Goal: Information Seeking & Learning: Understand process/instructions

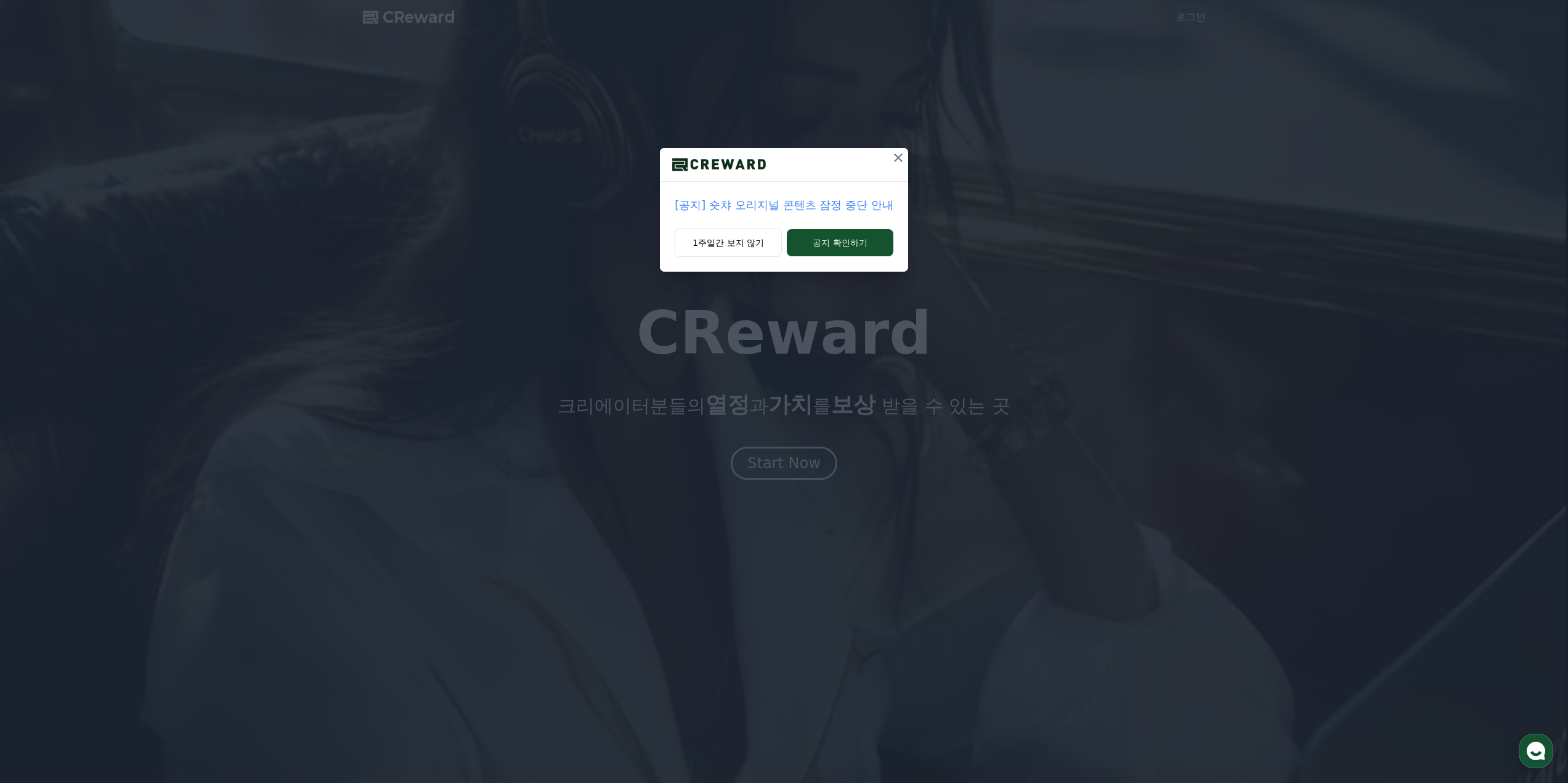
click at [901, 154] on icon at bounding box center [898, 158] width 9 height 9
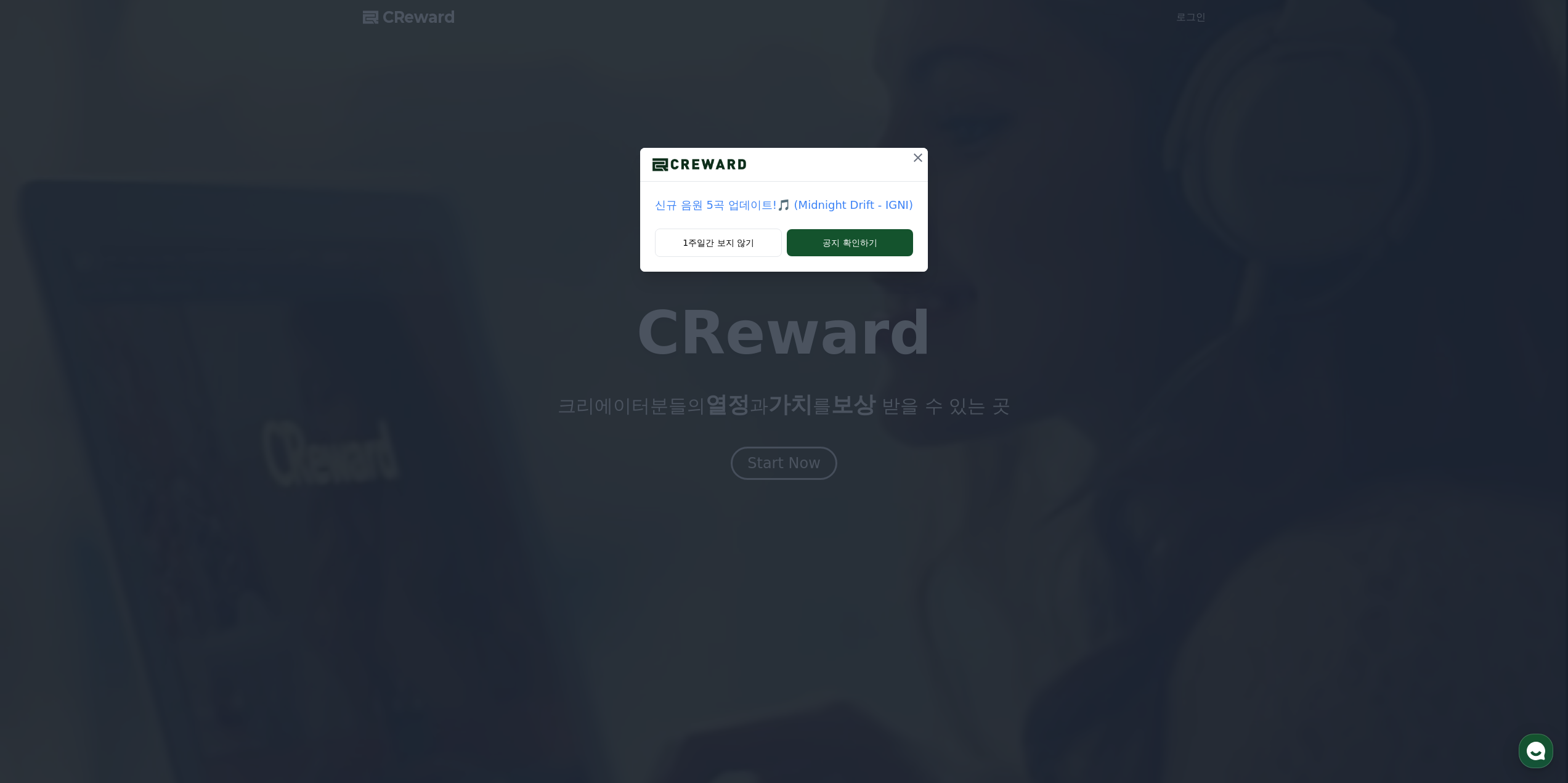
click at [915, 151] on icon at bounding box center [917, 158] width 15 height 15
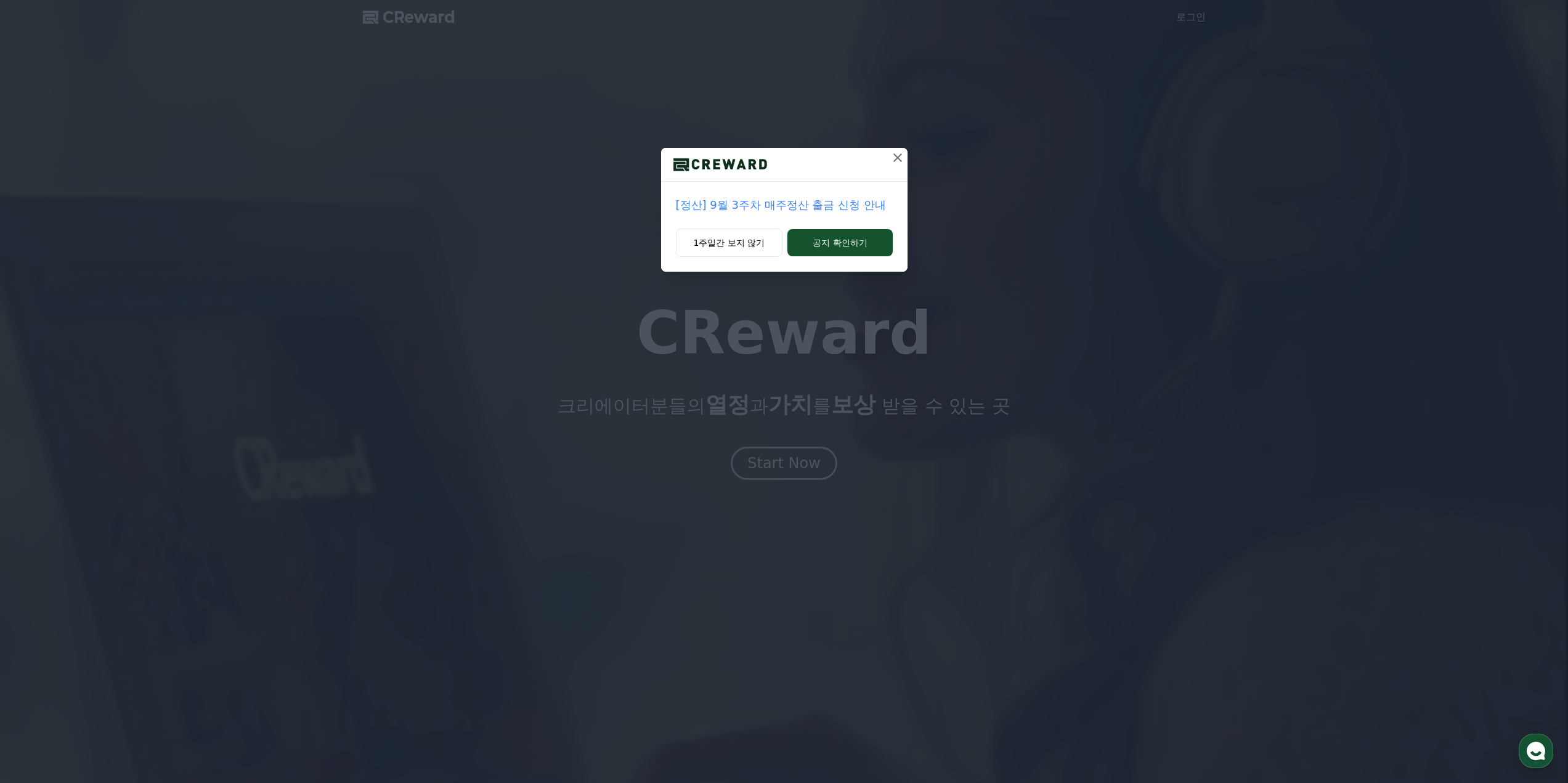
click at [896, 160] on icon at bounding box center [897, 158] width 9 height 9
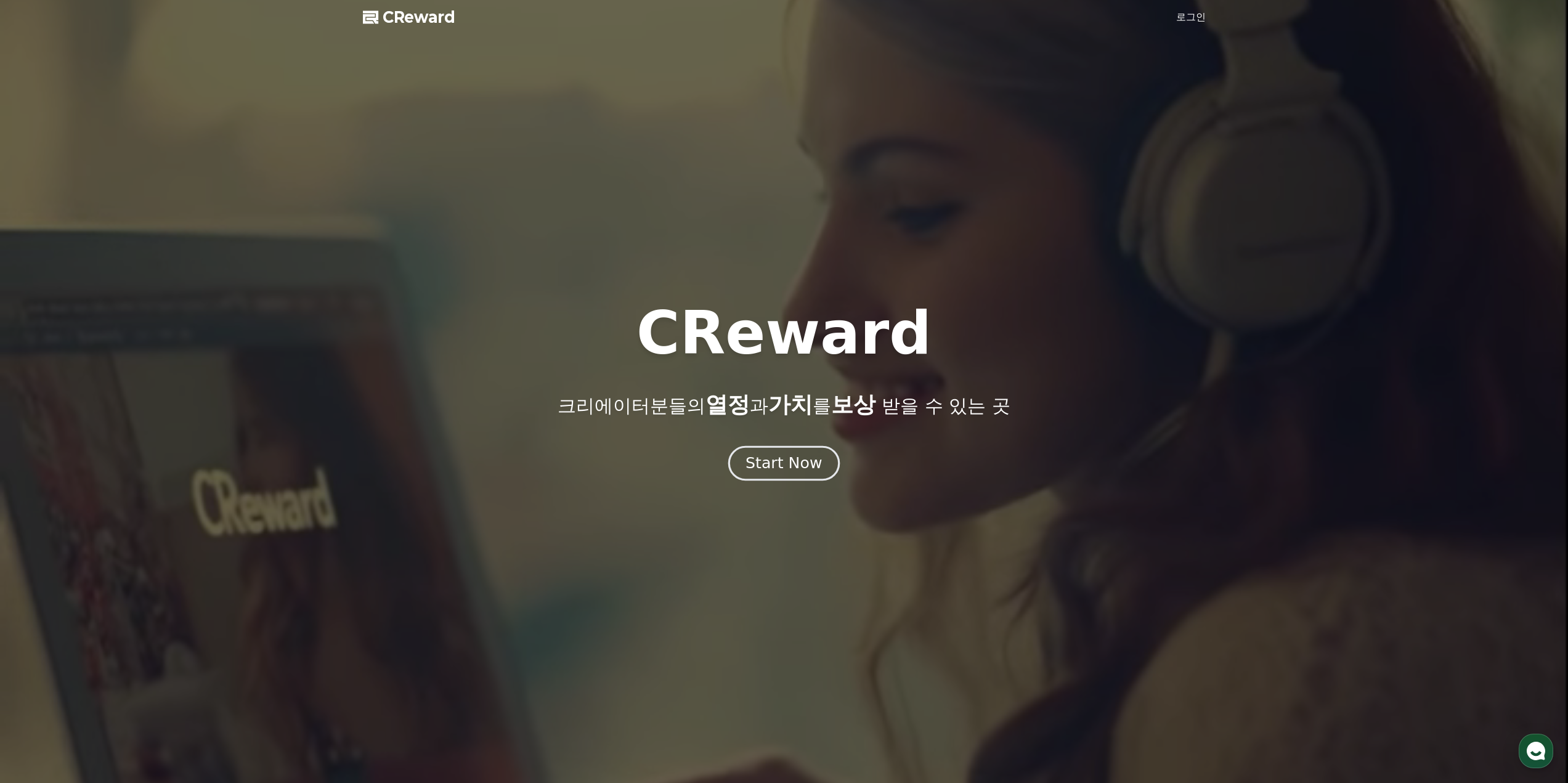
click at [783, 465] on div "Start Now" at bounding box center [784, 462] width 76 height 21
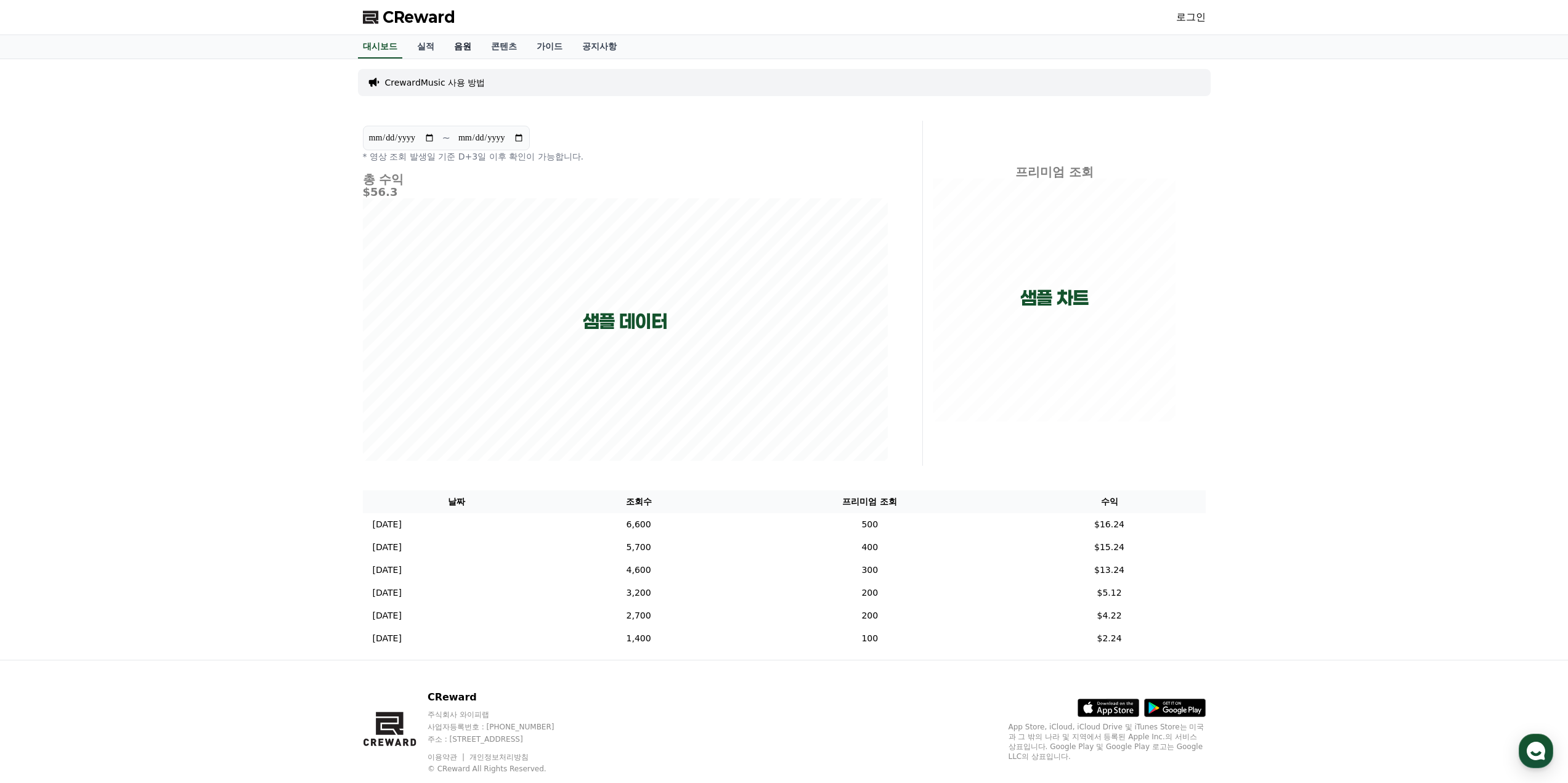
click at [465, 48] on link "음원" at bounding box center [462, 47] width 37 height 23
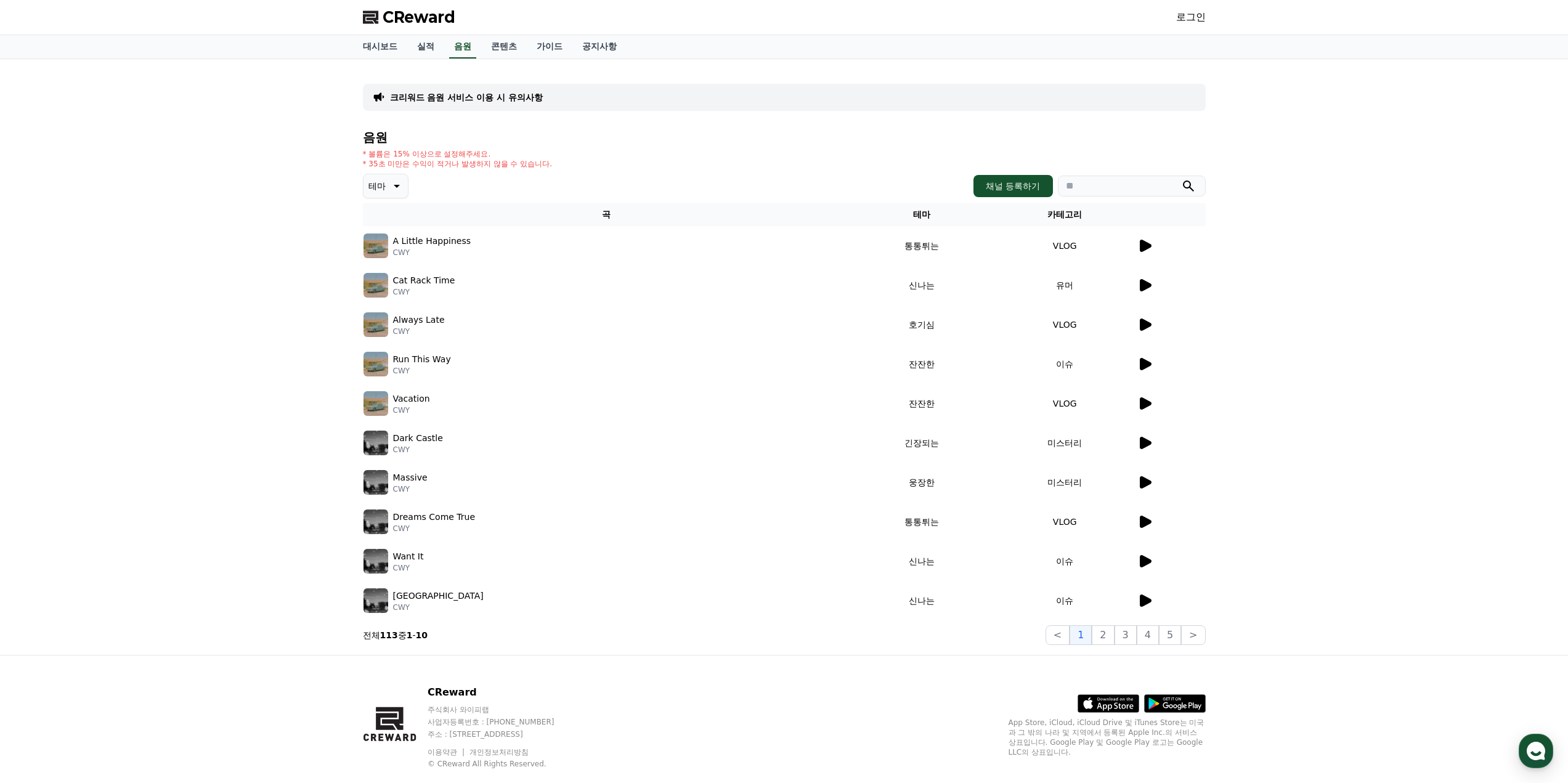
click at [1141, 255] on td at bounding box center [1171, 246] width 69 height 40
click at [1148, 247] on icon at bounding box center [1145, 246] width 12 height 12
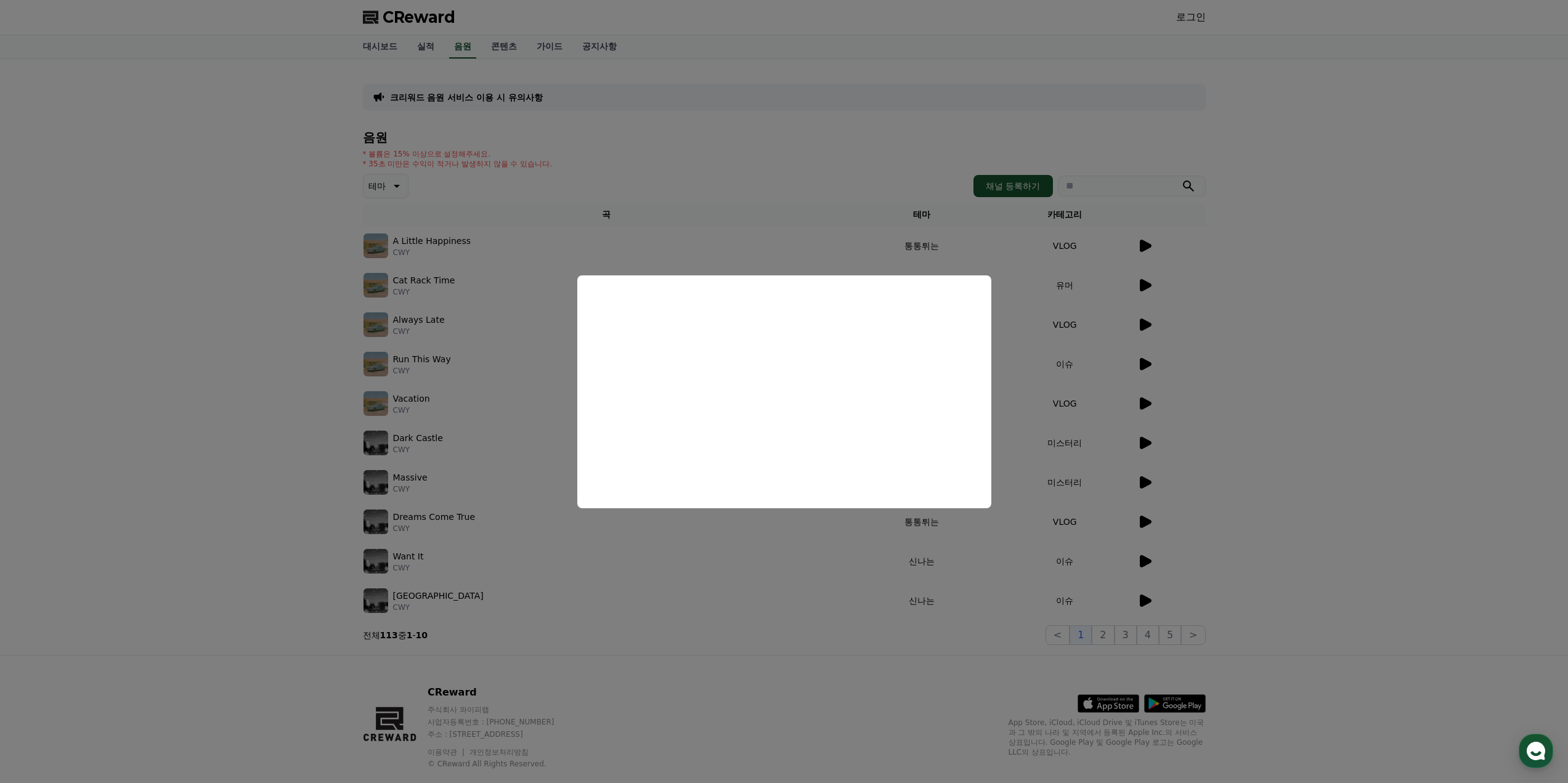
click at [194, 414] on button "close modal" at bounding box center [784, 392] width 1568 height 783
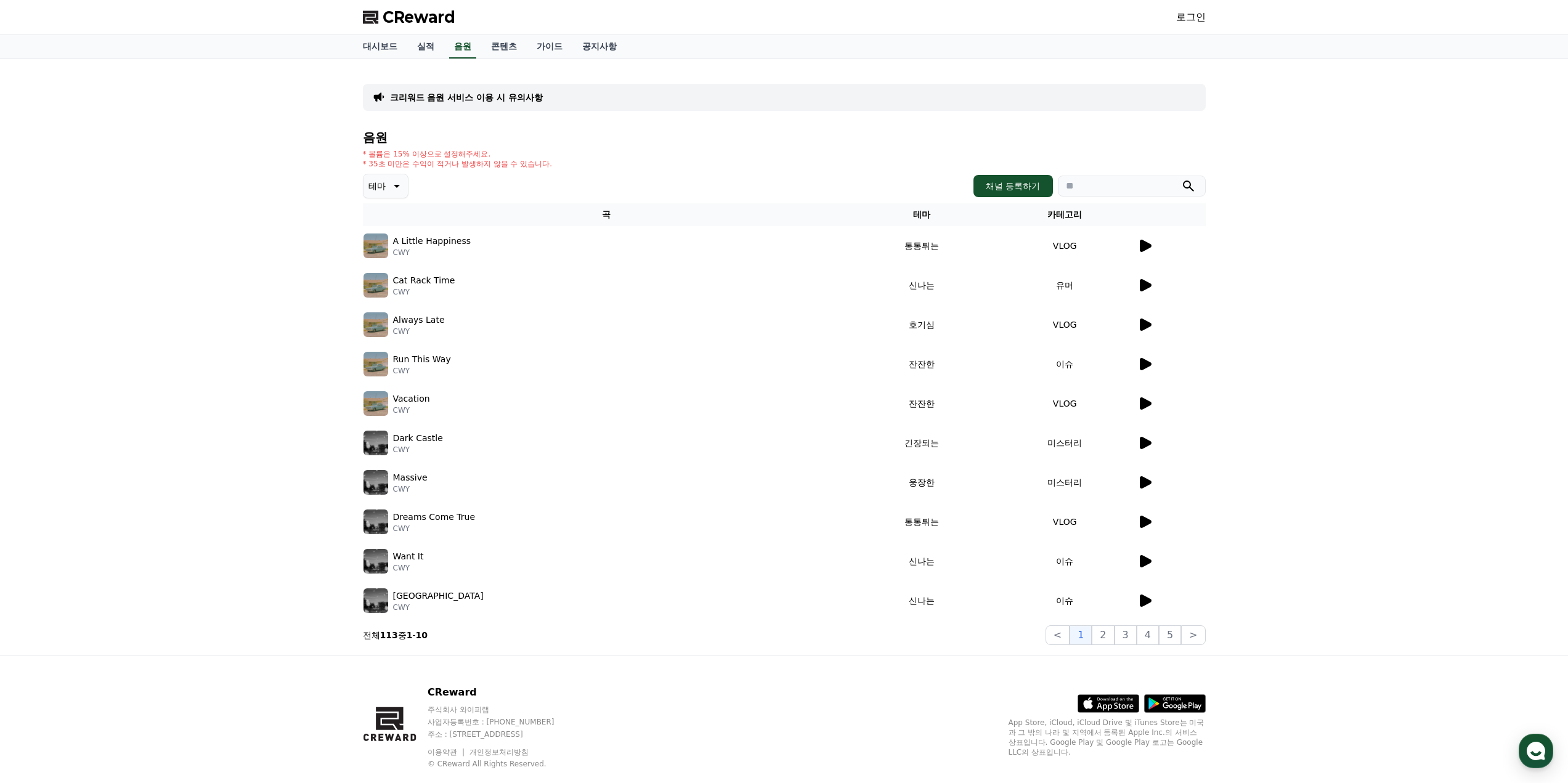
drag, startPoint x: 438, startPoint y: 165, endPoint x: 520, endPoint y: 167, distance: 82.0
click at [520, 167] on p "* 35초 미만은 수익이 적거나 발생하지 않을 수 있습니다." at bounding box center [457, 164] width 190 height 10
click at [498, 178] on div "테마 채널 등록하기" at bounding box center [784, 186] width 843 height 25
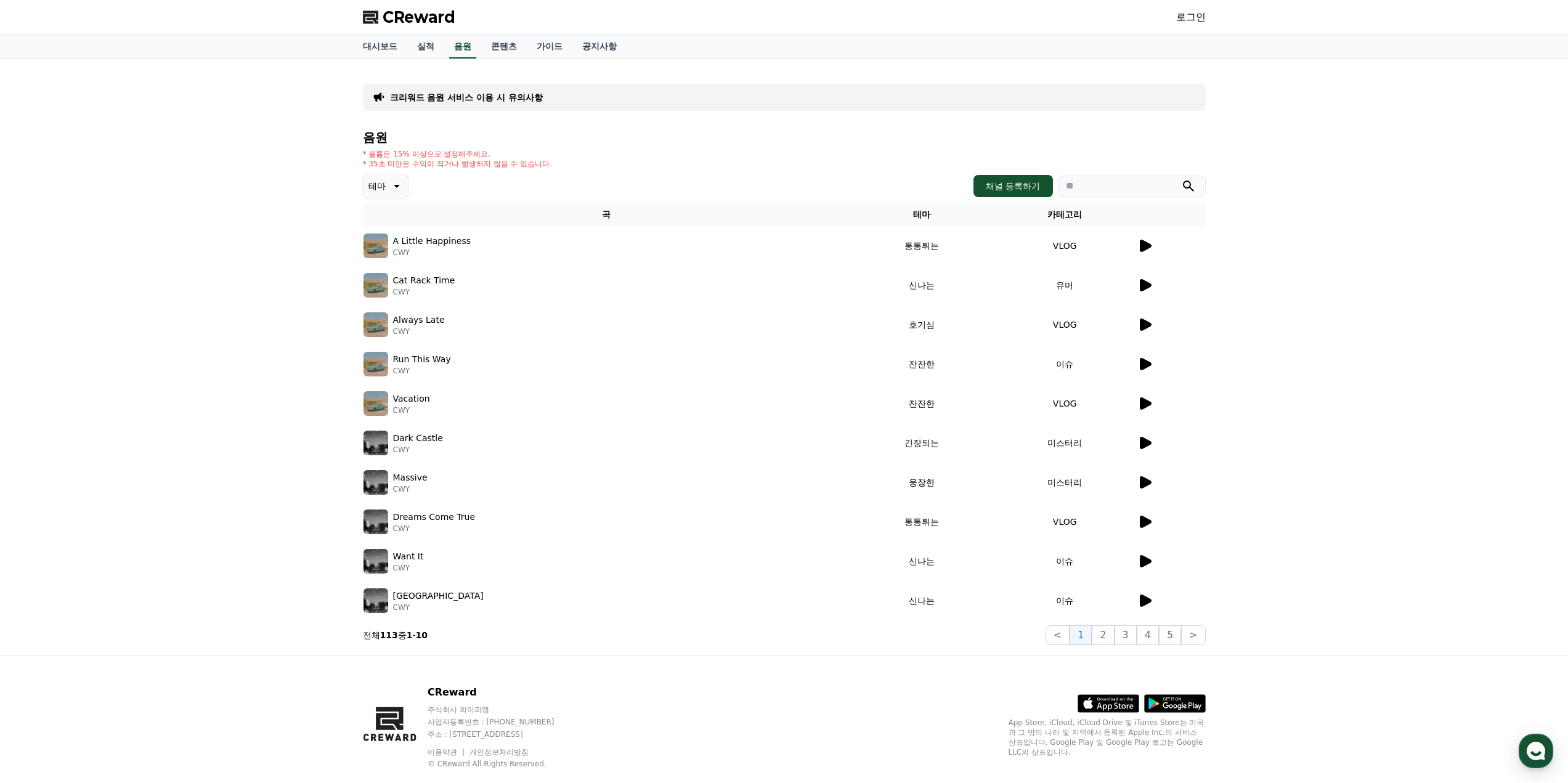
click at [1147, 524] on icon at bounding box center [1145, 522] width 12 height 12
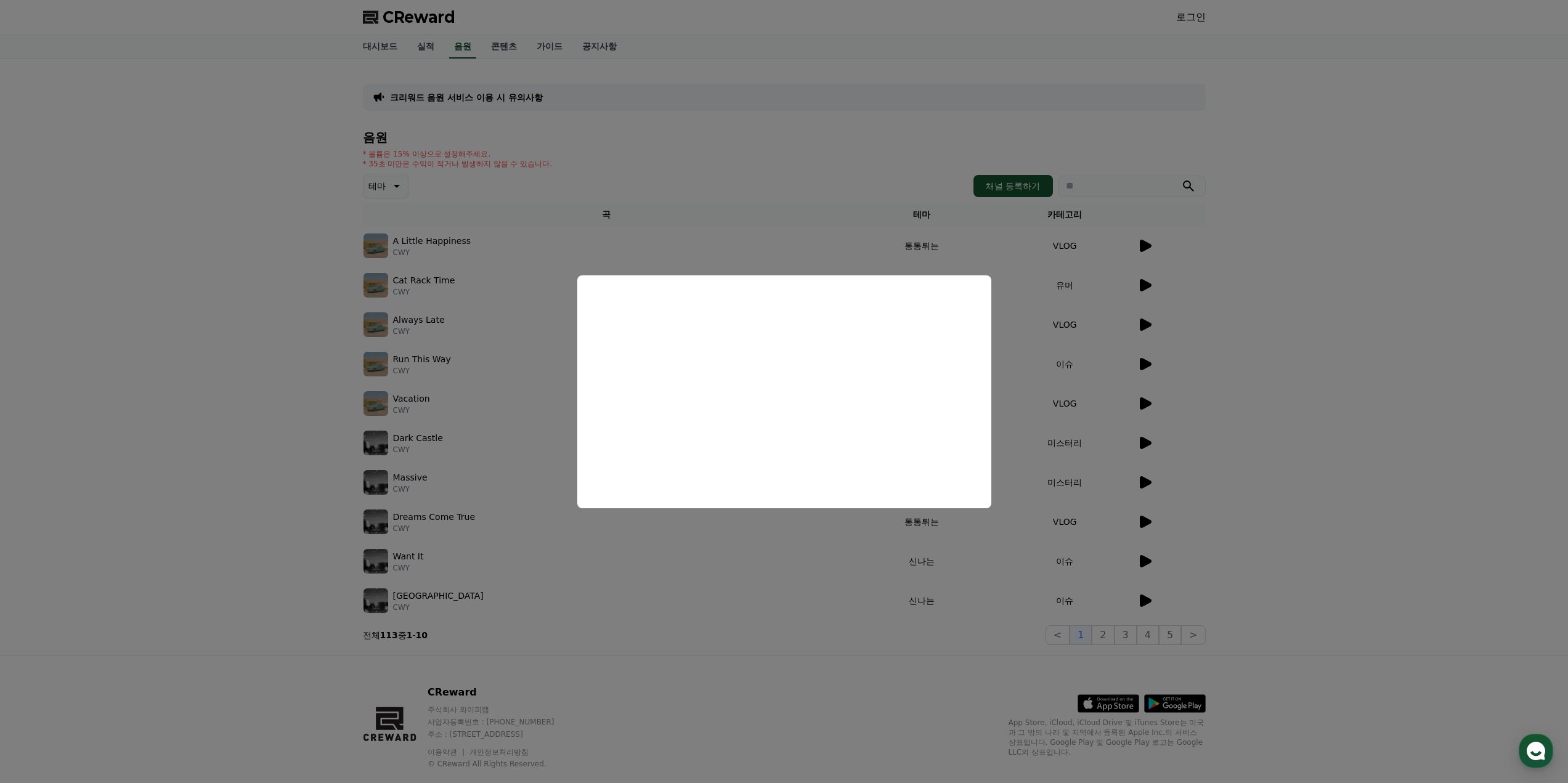
click at [950, 703] on button "close modal" at bounding box center [784, 392] width 1568 height 783
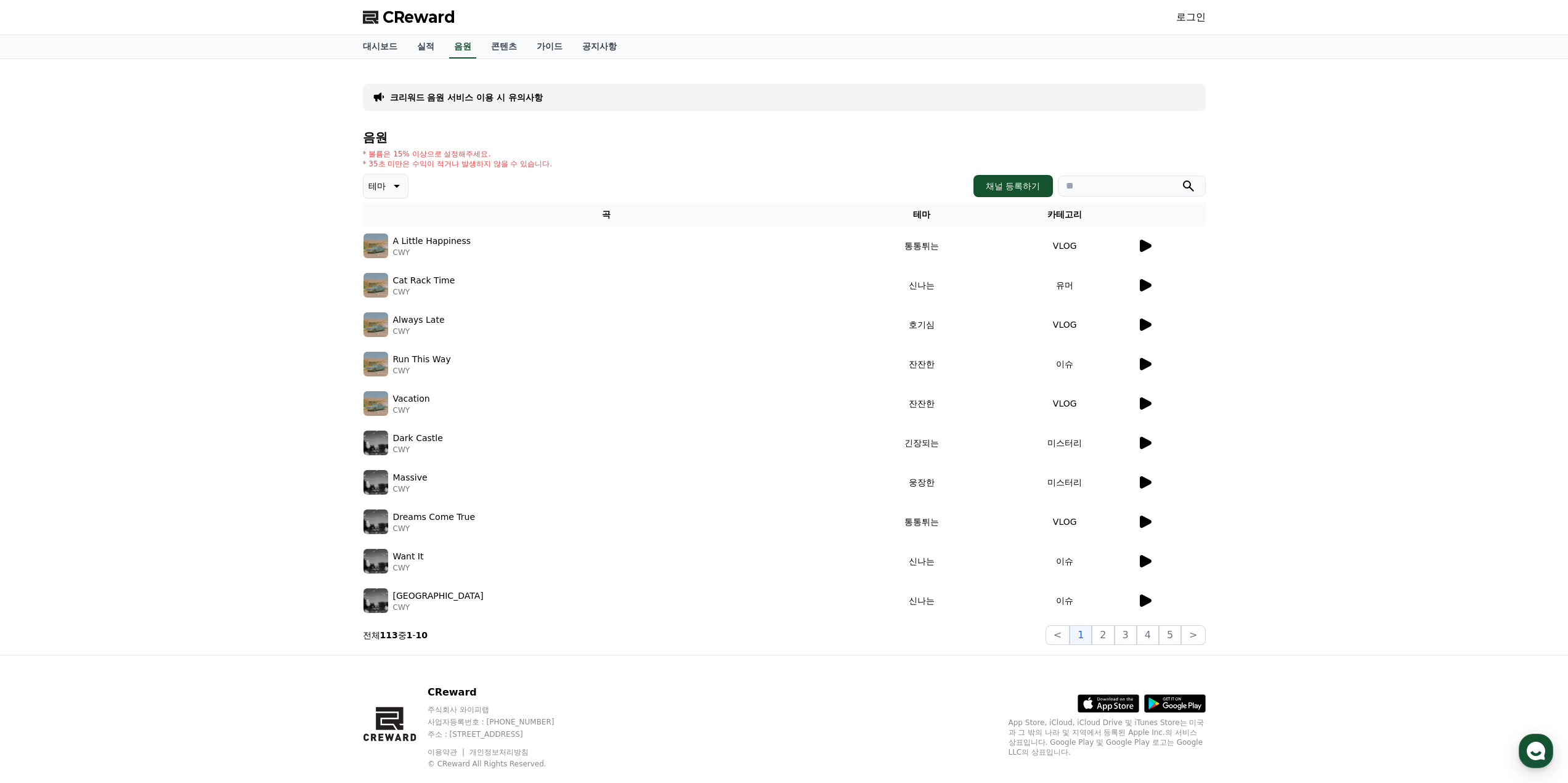
click at [481, 93] on p "크리워드 음원 서비스 이용 시 유의사항" at bounding box center [466, 97] width 153 height 12
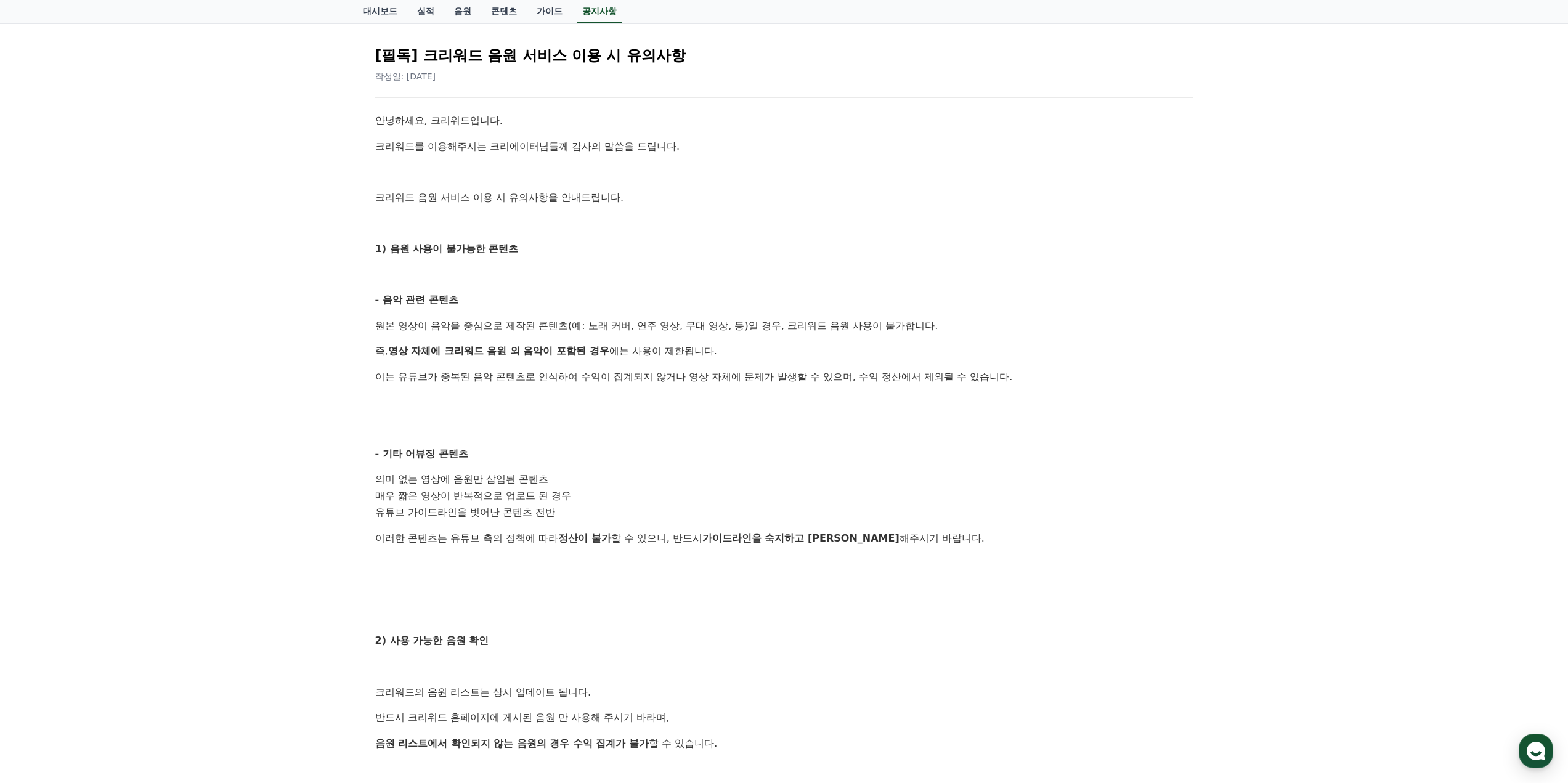
scroll to position [123, 0]
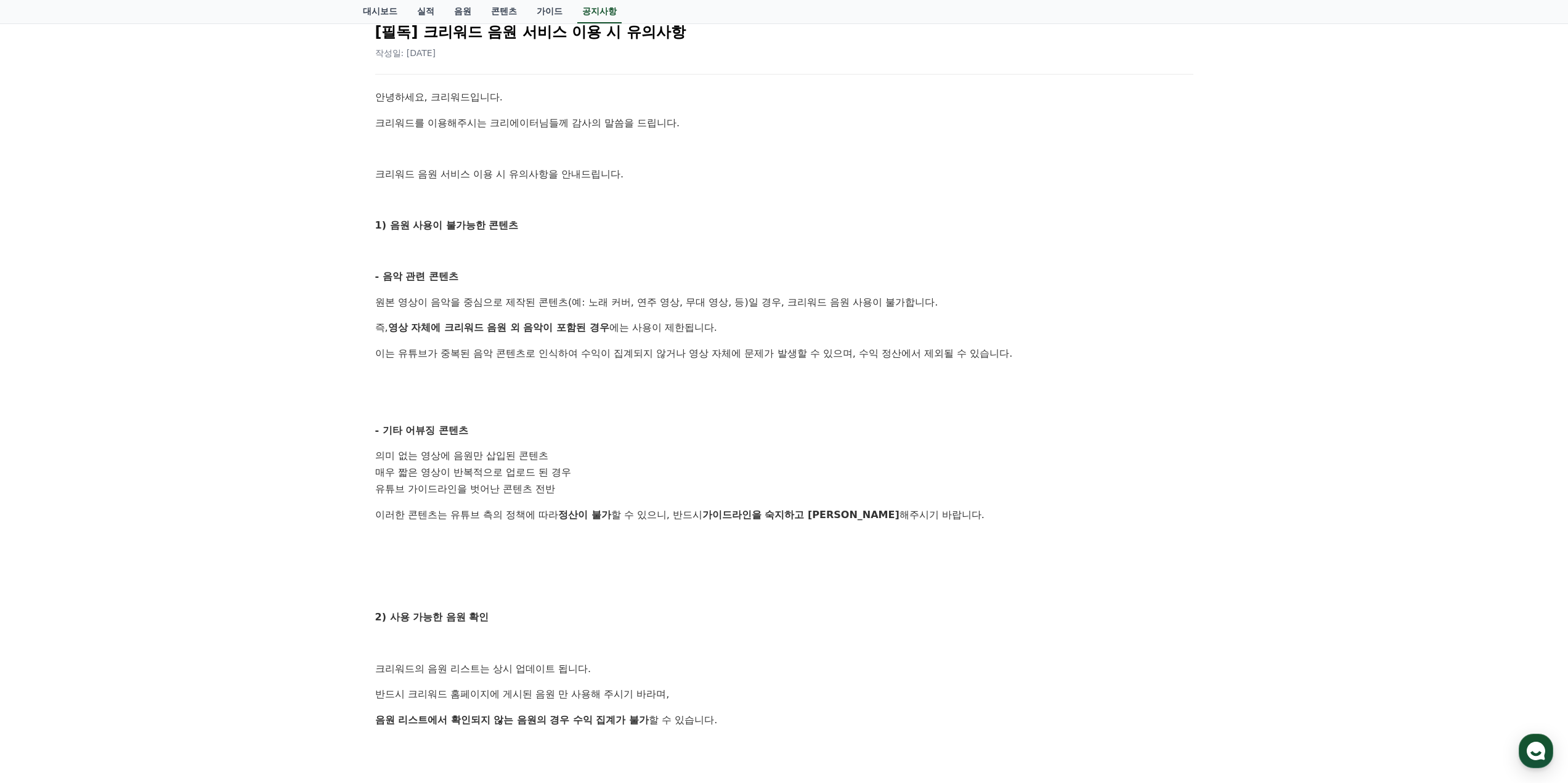
drag, startPoint x: 445, startPoint y: 327, endPoint x: 617, endPoint y: 327, distance: 172.0
click at [614, 327] on p "즉, 영상 자체에 크리워드 음원 외 음악이 포함된 경우 에는 사용이 제한됩니다." at bounding box center [784, 328] width 818 height 16
click at [617, 327] on p "즉, 영상 자체에 크리워드 음원 외 음악이 포함된 경우 에는 사용이 제한됩니다." at bounding box center [784, 328] width 818 height 16
drag, startPoint x: 424, startPoint y: 354, endPoint x: 630, endPoint y: 355, distance: 206.0
click at [602, 353] on p "이는 유튜브가 중복된 음악 콘텐츠로 인식하여 수익이 집계되지 않거나 영상 자체에 문제가 발생할 수 있으며, 수익 정산에서 제외될 수 있습니다." at bounding box center [784, 353] width 818 height 16
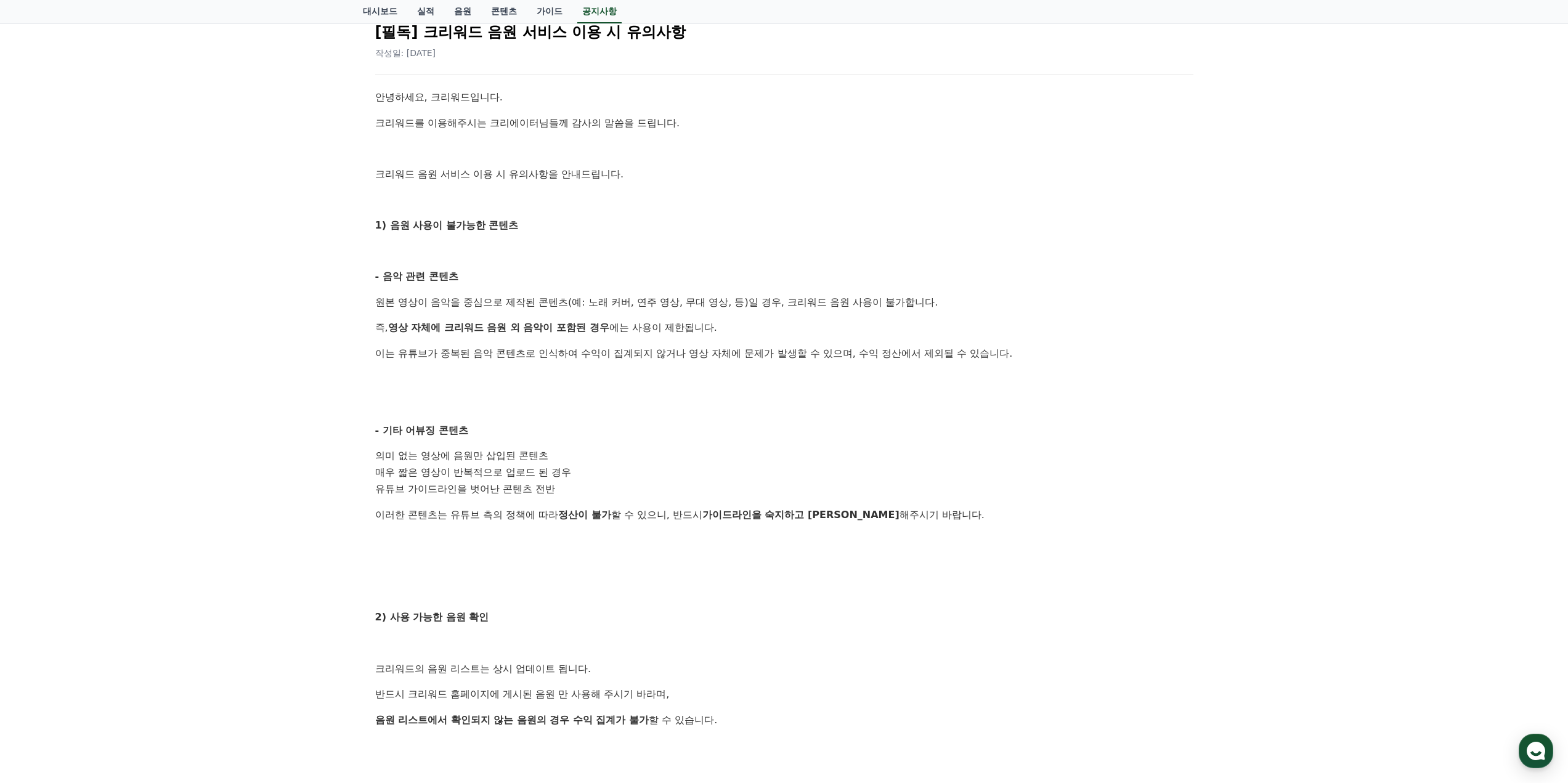
click at [630, 355] on p "이는 유튜브가 중복된 음악 콘텐츠로 인식하여 수익이 집계되지 않거나 영상 자체에 문제가 발생할 수 있으며, 수익 정산에서 제외될 수 있습니다." at bounding box center [784, 353] width 818 height 16
drag, startPoint x: 463, startPoint y: 349, endPoint x: 693, endPoint y: 363, distance: 230.4
click at [653, 360] on p "이는 유튜브가 중복된 음악 콘텐츠로 인식하여 수익이 집계되지 않거나 영상 자체에 문제가 발생할 수 있으며, 수익 정산에서 제외될 수 있습니다." at bounding box center [784, 353] width 818 height 16
click at [693, 363] on div "안녕하세요, 크리워드입니다. 크리워드를 이용해주시는 크리에이터님들께 감사의 말씀을 드립니다. 크리워드 음원 서비스 이용 시 유의사항을 안내드립…" at bounding box center [784, 498] width 818 height 818
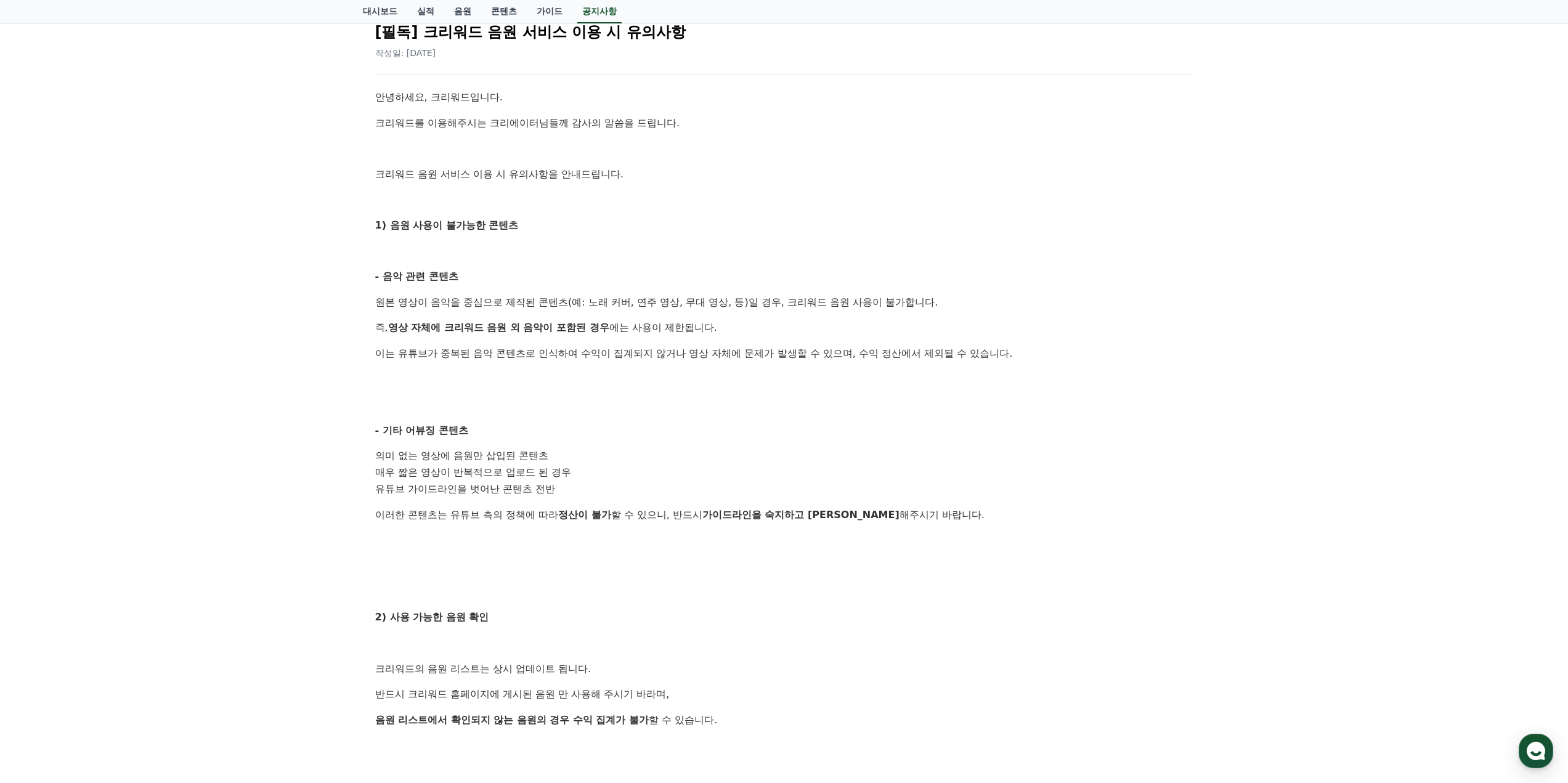
click at [627, 351] on p "이는 유튜브가 중복된 음악 콘텐츠로 인식하여 수익이 집계되지 않거나 영상 자체에 문제가 발생할 수 있으며, 수익 정산에서 제외될 수 있습니다." at bounding box center [784, 353] width 818 height 16
drag, startPoint x: 615, startPoint y: 348, endPoint x: 767, endPoint y: 355, distance: 152.2
click at [764, 355] on p "이는 유튜브가 중복된 음악 콘텐츠로 인식하여 수익이 집계되지 않거나 영상 자체에 문제가 발생할 수 있으며, 수익 정산에서 제외될 수 있습니다." at bounding box center [784, 353] width 818 height 16
click at [767, 355] on p "이는 유튜브가 중복된 음악 콘텐츠로 인식하여 수익이 집계되지 않거나 영상 자체에 문제가 발생할 수 있으며, 수익 정산에서 제외될 수 있습니다." at bounding box center [784, 353] width 818 height 16
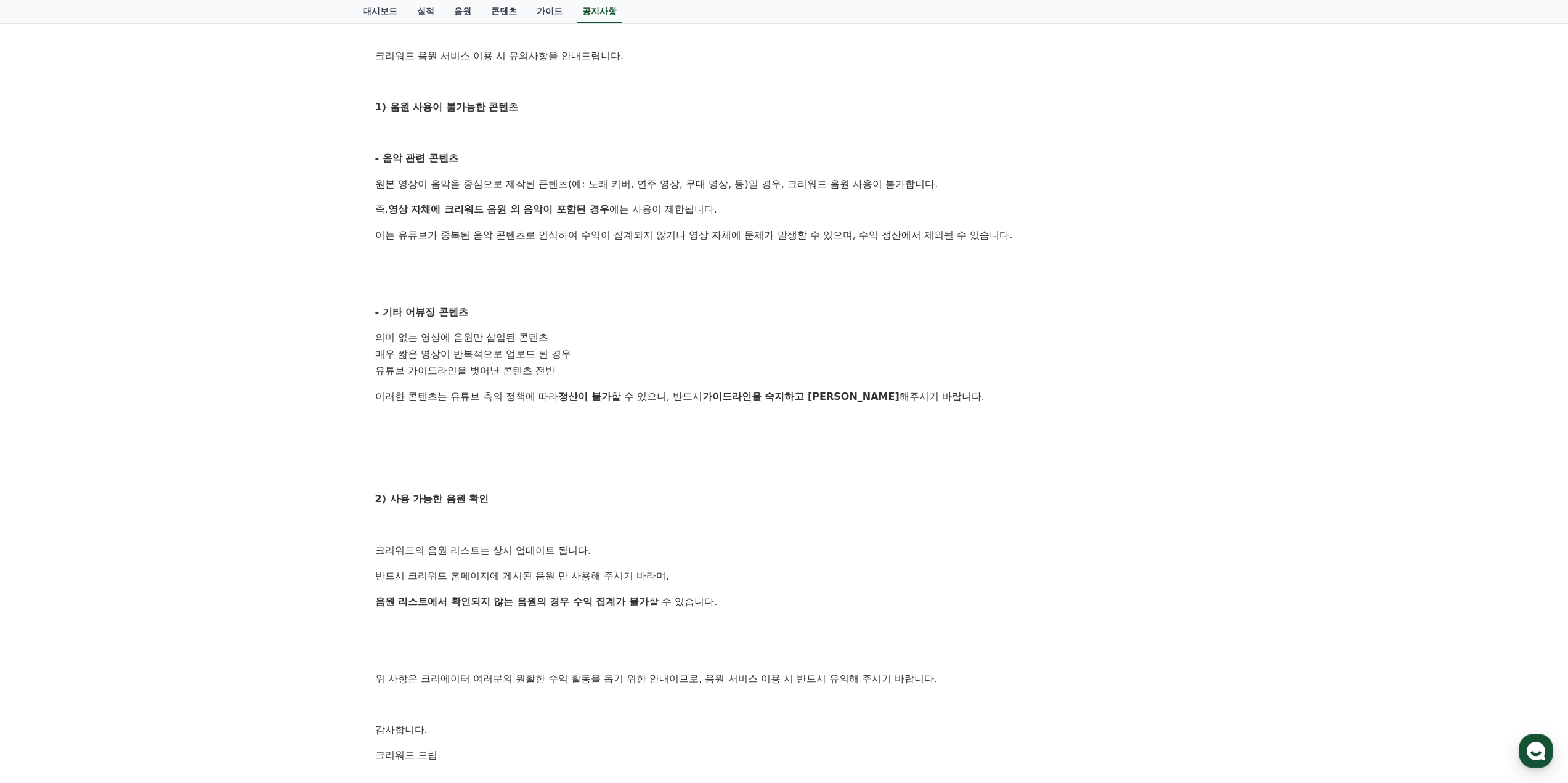
scroll to position [246, 0]
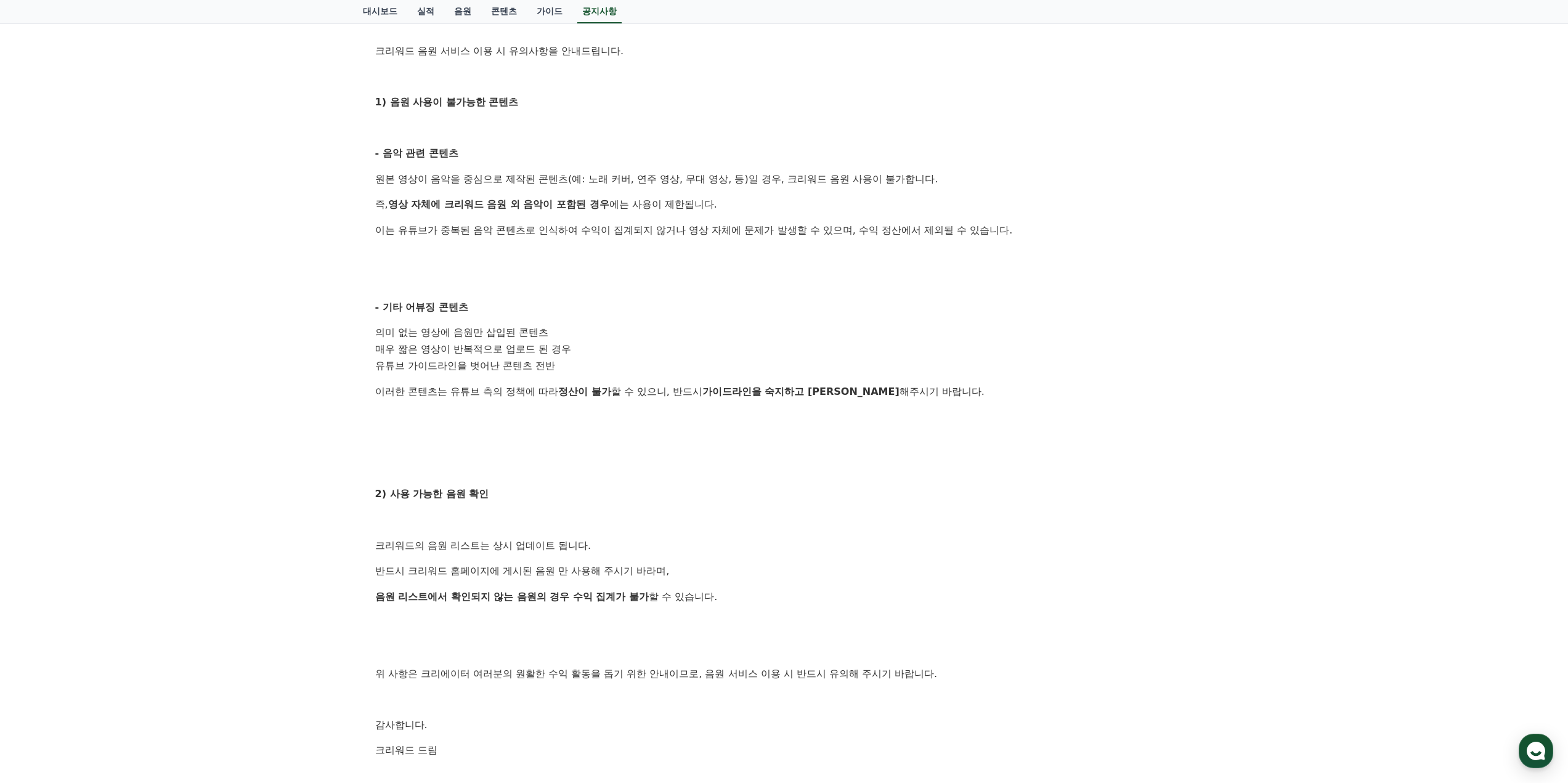
drag, startPoint x: 386, startPoint y: 345, endPoint x: 535, endPoint y: 353, distance: 149.2
click at [513, 353] on li "매우 짧은 영상이 반복적으로 업로드 된 경우" at bounding box center [784, 349] width 818 height 16
click at [535, 353] on li "매우 짧은 영상이 반복적으로 업로드 된 경우" at bounding box center [784, 349] width 818 height 16
drag, startPoint x: 416, startPoint y: 365, endPoint x: 557, endPoint y: 363, distance: 141.0
click at [557, 363] on li "유튜브 가이드라인을 벗어난 콘텐츠 전반" at bounding box center [784, 366] width 818 height 16
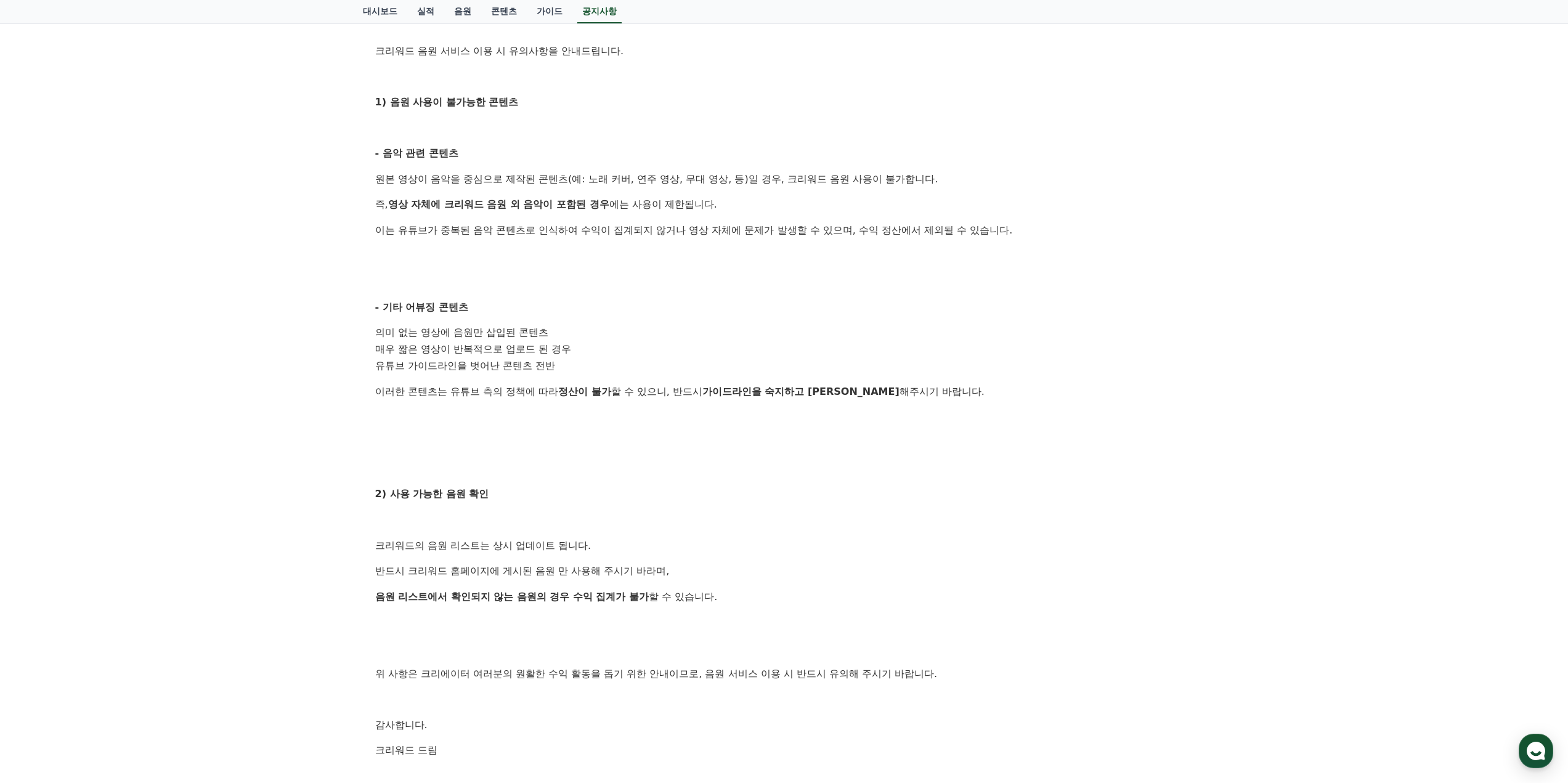
click at [557, 363] on li "유튜브 가이드라인을 벗어난 콘텐츠 전반" at bounding box center [784, 366] width 818 height 16
click at [452, 395] on p "이러한 콘텐츠는 유튜브 측의 정책에 따라 정산이 불가 할 수 있으니, 반드시 가이드라인을 숙지하고 준수 해주시기 바랍니다." at bounding box center [784, 392] width 818 height 16
click at [417, 412] on p at bounding box center [784, 417] width 818 height 16
drag, startPoint x: 397, startPoint y: 367, endPoint x: 512, endPoint y: 370, distance: 115.0
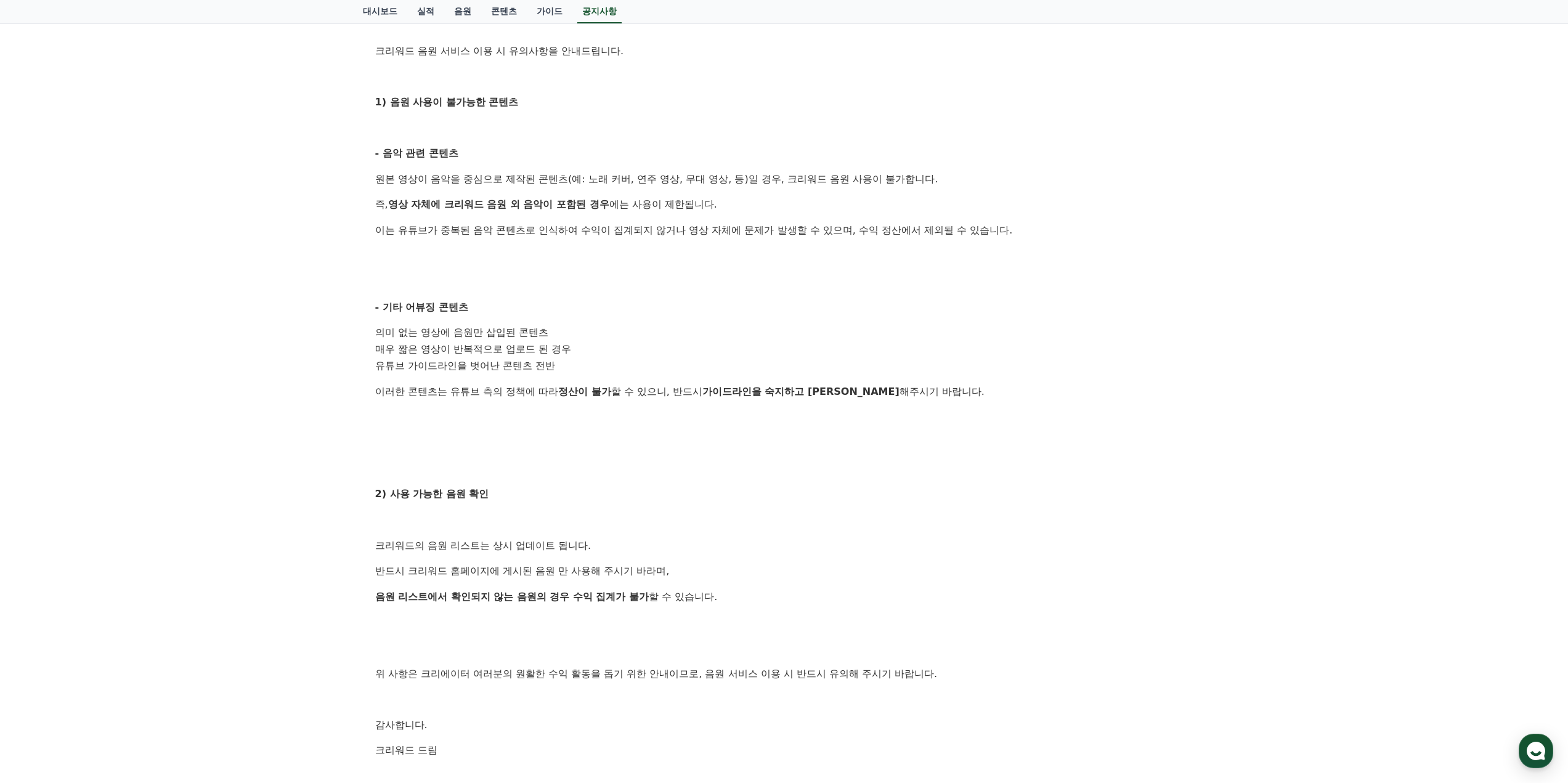
click at [511, 370] on li "유튜브 가이드라인을 벗어난 콘텐츠 전반" at bounding box center [784, 366] width 818 height 16
drag, startPoint x: 420, startPoint y: 383, endPoint x: 717, endPoint y: 392, distance: 297.1
click at [700, 392] on p "이러한 콘텐츠는 유튜브 측의 정책에 따라 정산이 불가 할 수 있으니, 반드시 가이드라인을 숙지하고 준수 해주시기 바랍니다." at bounding box center [784, 392] width 818 height 16
click at [735, 393] on strong "가이드라인을 숙지하고 [PERSON_NAME]" at bounding box center [800, 391] width 197 height 12
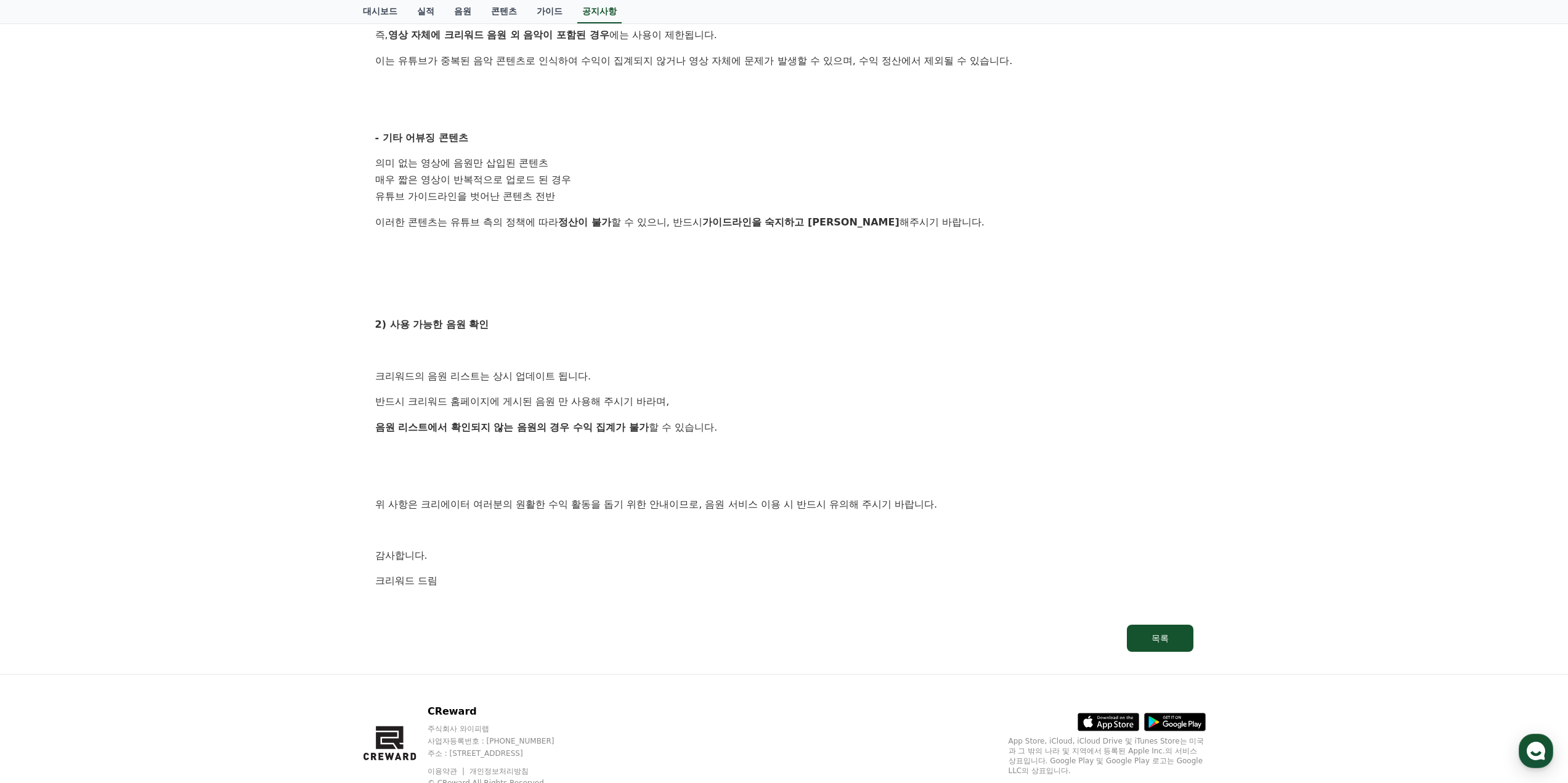
scroll to position [431, 0]
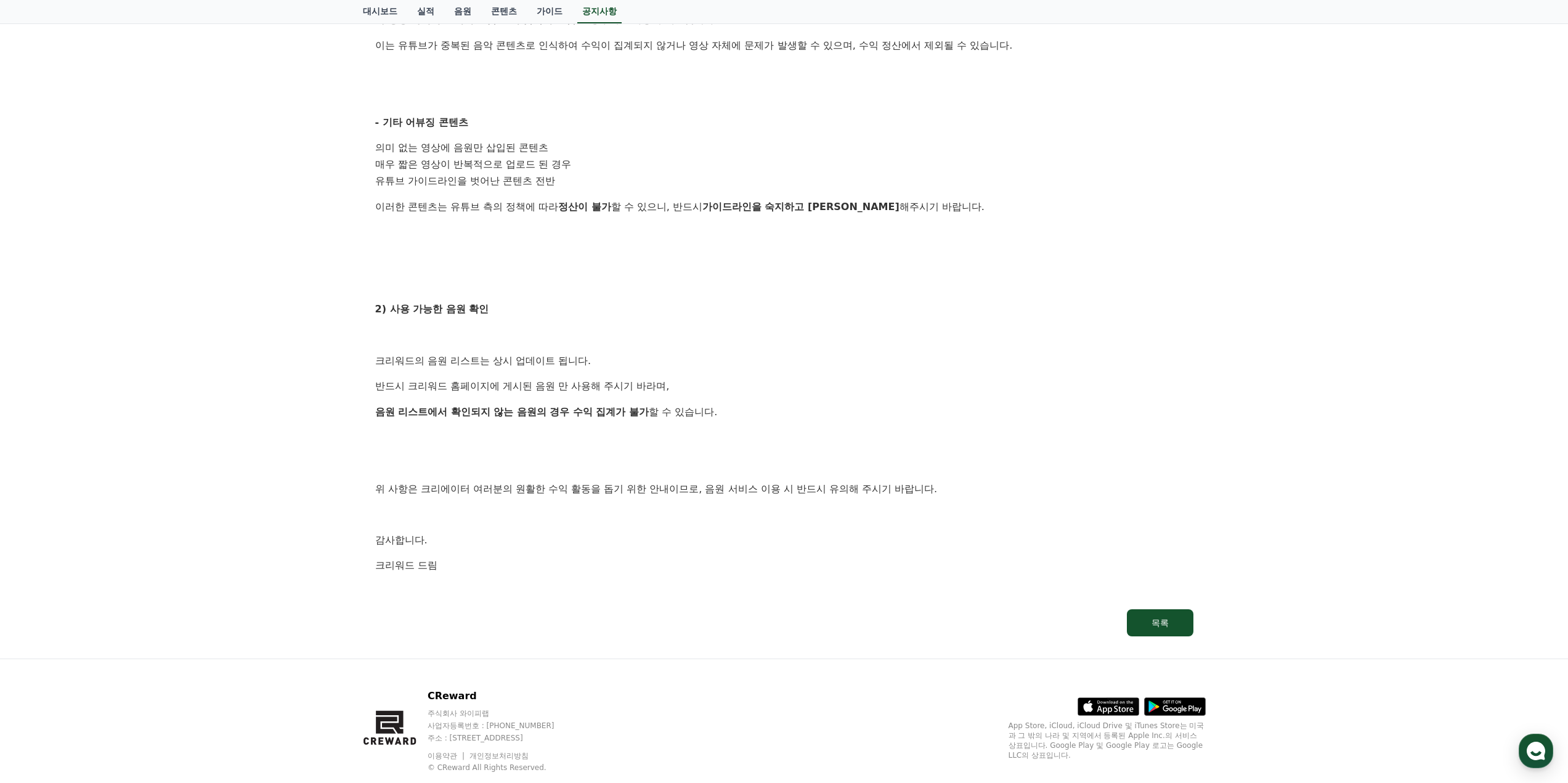
drag, startPoint x: 388, startPoint y: 392, endPoint x: 606, endPoint y: 391, distance: 218.0
click at [606, 391] on p "반드시 크리워드 홈페이지에 게시된 음원 만 사용해 주시기 바라며," at bounding box center [784, 386] width 818 height 16
drag, startPoint x: 450, startPoint y: 412, endPoint x: 734, endPoint y: 416, distance: 284.0
click at [734, 416] on p "음원 리스트에서 확인되지 않는 음원의 경우 수익 집계가 불가 할 수 있습니다." at bounding box center [784, 412] width 818 height 16
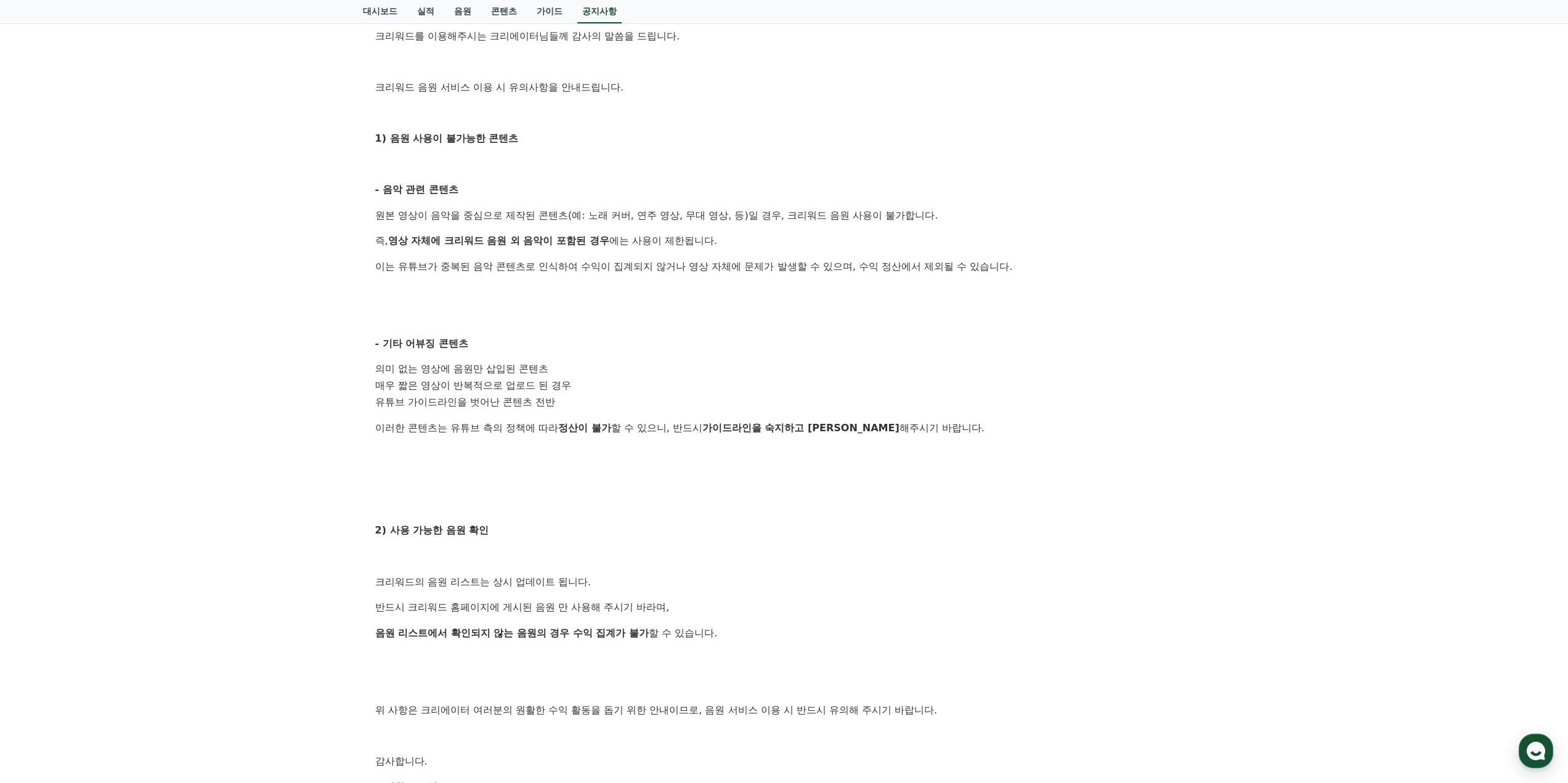
scroll to position [0, 0]
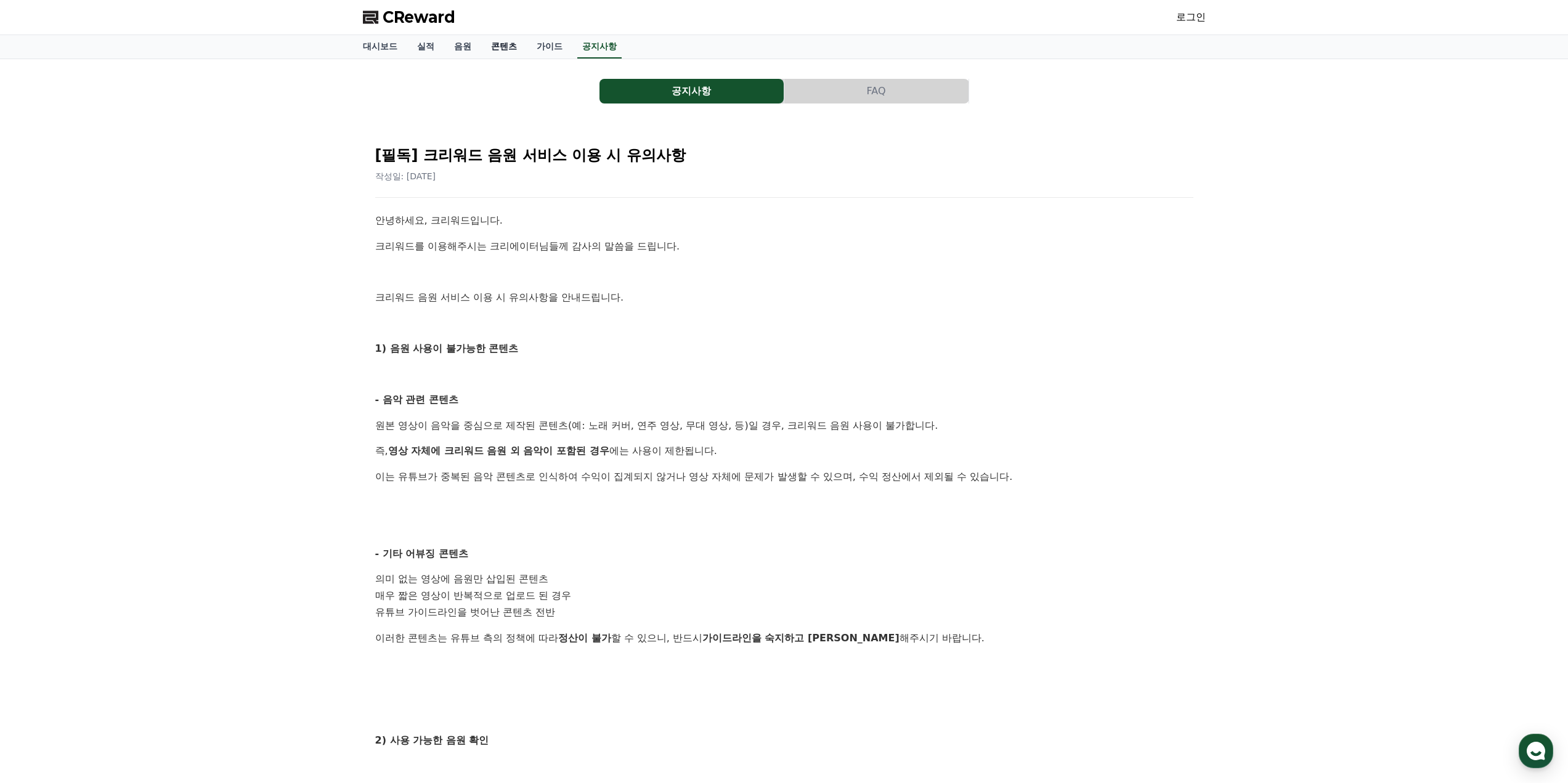
click at [502, 46] on link "콘텐츠" at bounding box center [504, 47] width 45 height 23
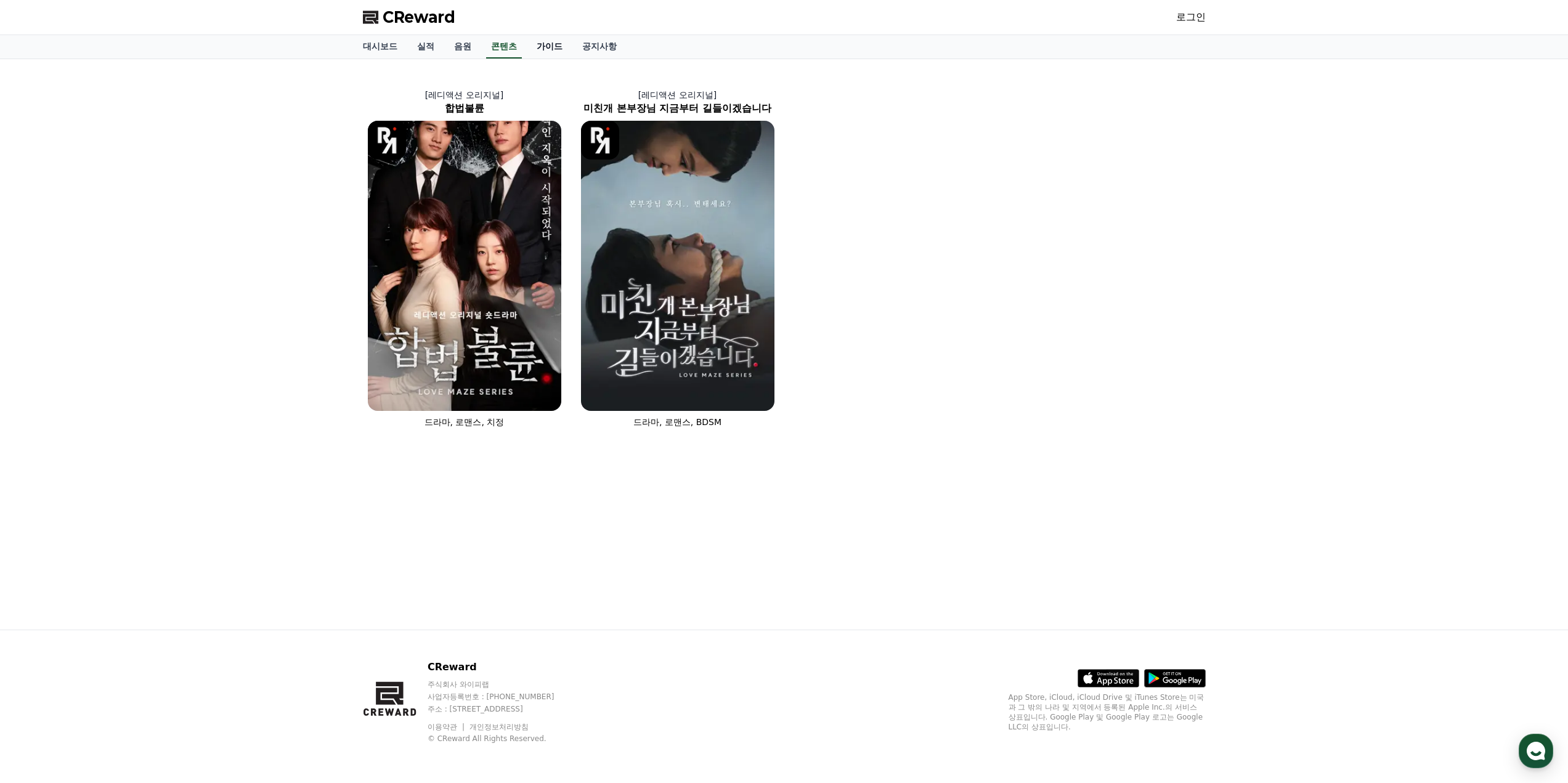
click at [541, 48] on link "가이드" at bounding box center [549, 47] width 45 height 23
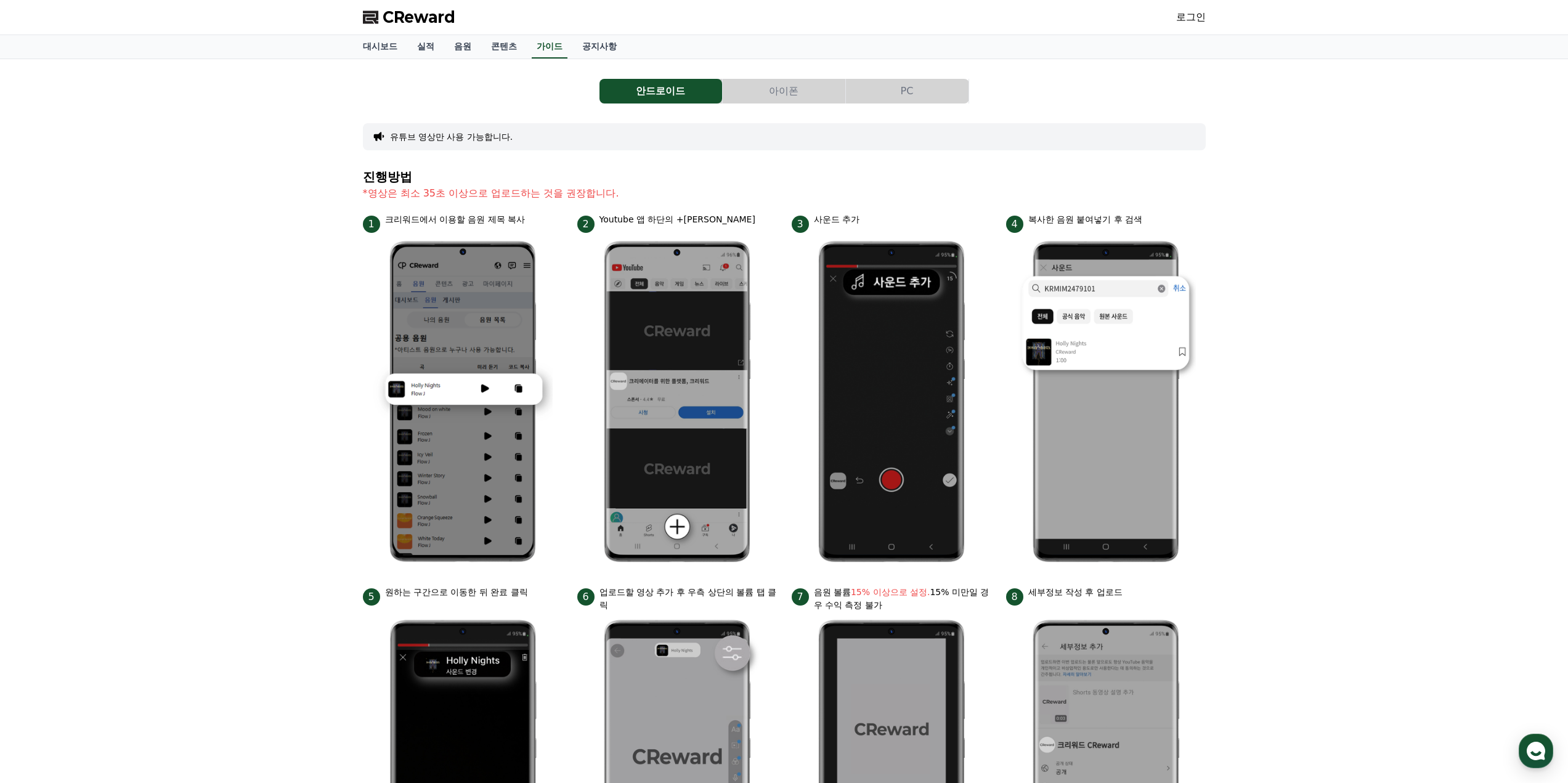
click at [916, 91] on button "PC" at bounding box center [906, 91] width 122 height 25
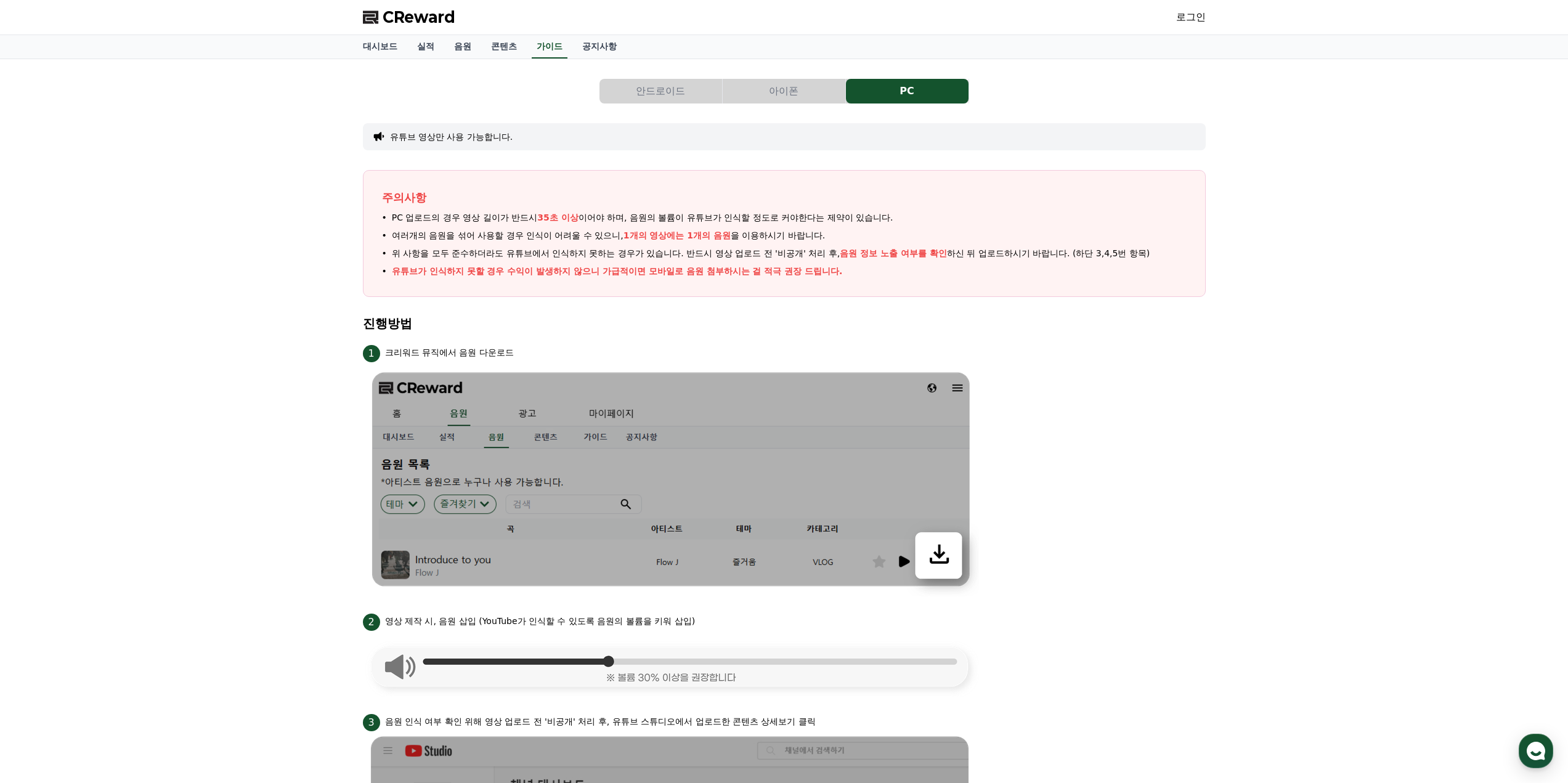
drag, startPoint x: 726, startPoint y: 220, endPoint x: 851, endPoint y: 220, distance: 125.0
click at [851, 220] on span "PC 업로드의 경우 영상 길이가 반드시 35초 이상 이어야 하며, 음원의 볼륨이 유튜브가 인식할 정도로 커야한다는 제약이 있습니다." at bounding box center [642, 218] width 502 height 13
click at [843, 227] on ul "PC 업로드의 경우 영상 길이가 반드시 35초 이상 이어야 하며, 음원의 볼륨이 유튜브가 인식할 정도로 커야한다는 제약이 있습니다. 여러개의 …" at bounding box center [784, 244] width 804 height 66
click at [602, 48] on link "공지사항" at bounding box center [599, 47] width 54 height 23
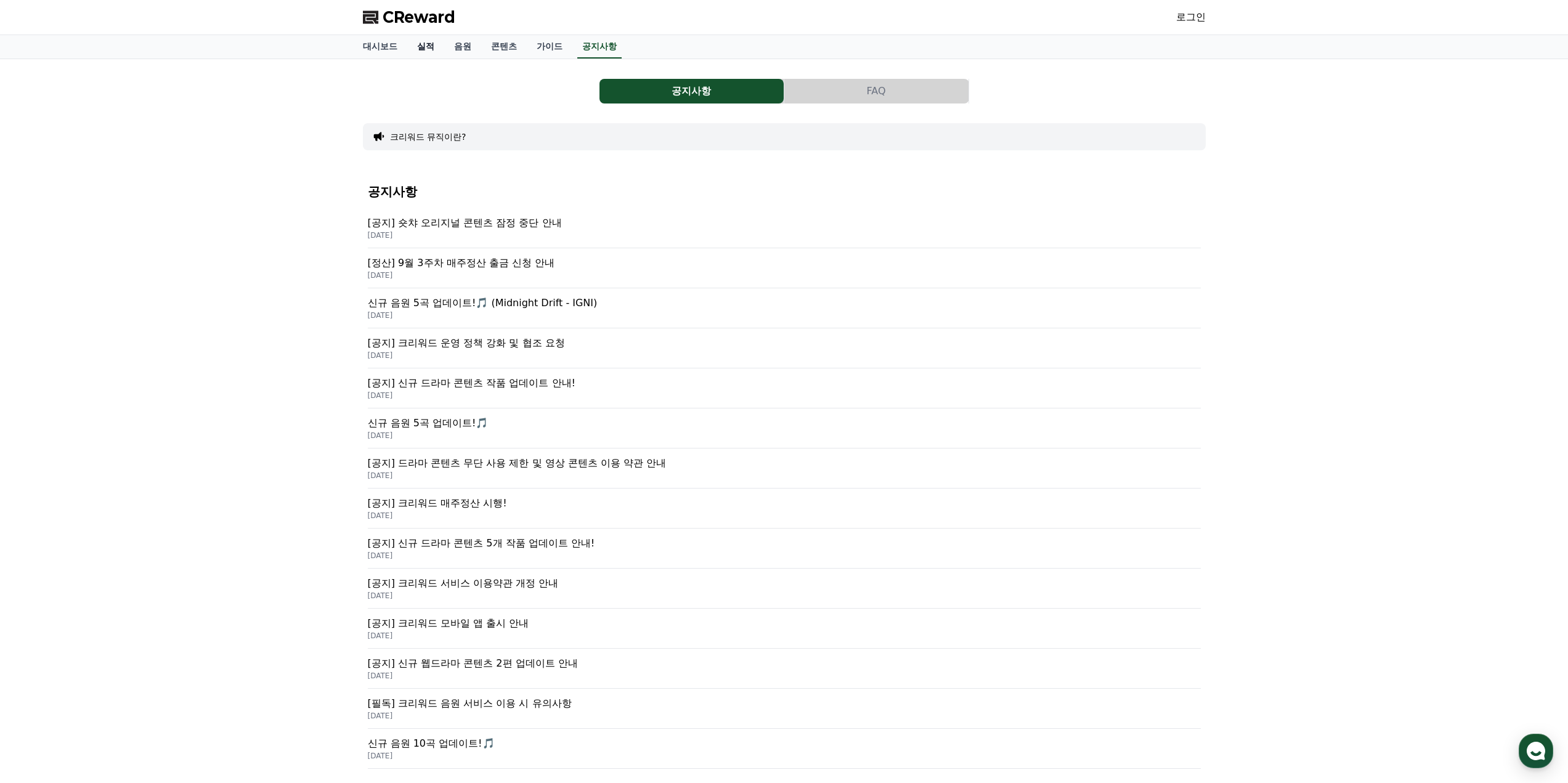
click at [424, 41] on link "실적" at bounding box center [425, 47] width 37 height 23
